Goal: Find specific page/section: Find specific page/section

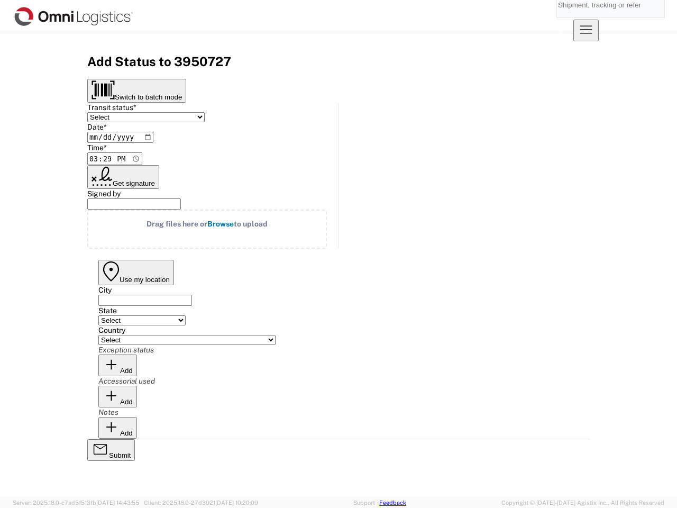
click at [557, 16] on input "search" at bounding box center [602, 4] width 91 height 25
click at [573, 16] on icon at bounding box center [560, 25] width 25 height 25
